Goal: Task Accomplishment & Management: Complete application form

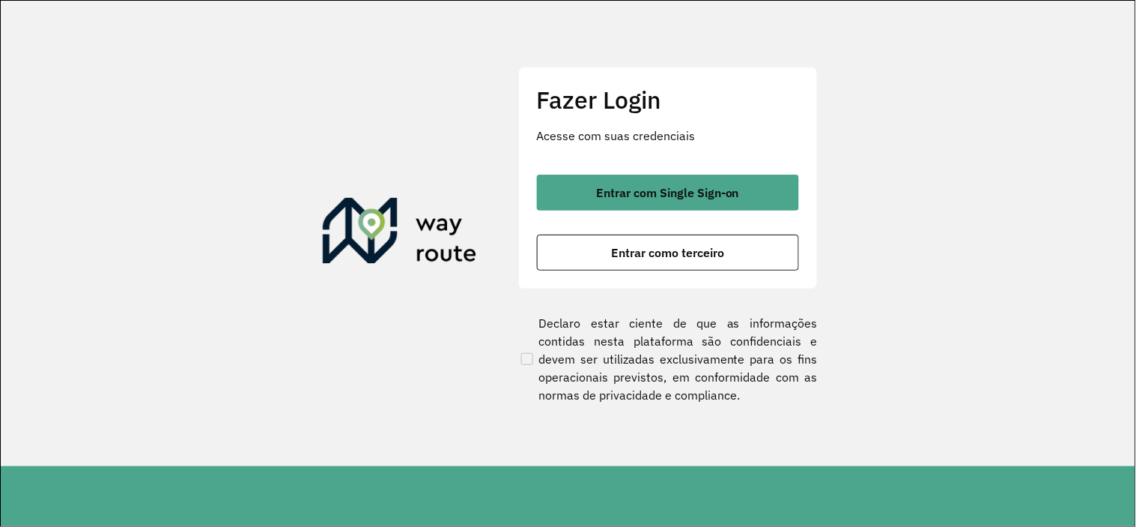
click at [1092, 207] on section "Fazer Login Acesse com suas credenciais Entrar com Single Sign-on Entrar como t…" at bounding box center [568, 233] width 1135 height 465
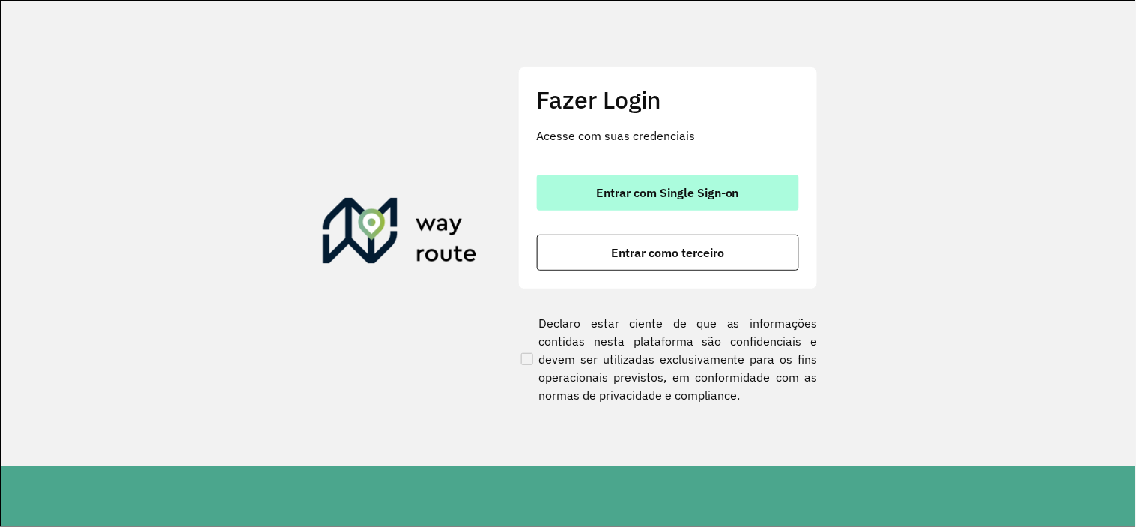
click at [665, 181] on button "Entrar com Single Sign-on" at bounding box center [668, 193] width 262 height 36
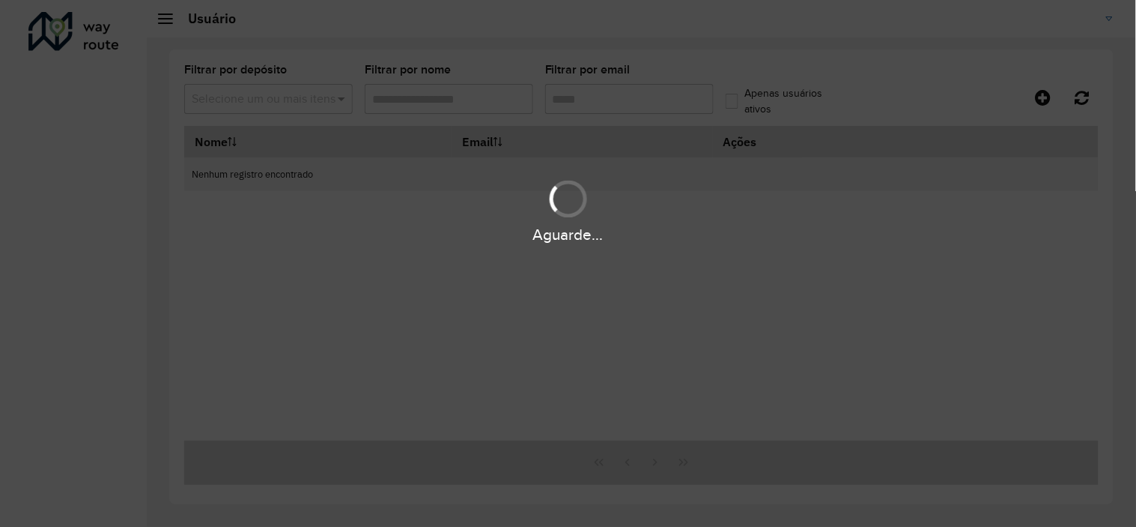
type input "**********"
